Goal: Task Accomplishment & Management: Manage account settings

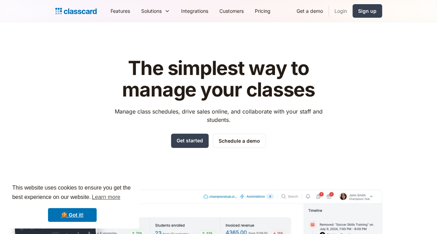
click at [343, 10] on link "Login" at bounding box center [341, 11] width 24 height 16
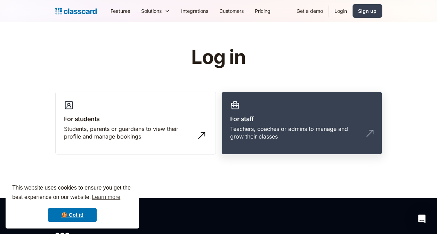
click at [327, 129] on div "Teachers, coaches or admins to manage and grow their classes" at bounding box center [294, 133] width 129 height 16
